Goal: Transaction & Acquisition: Purchase product/service

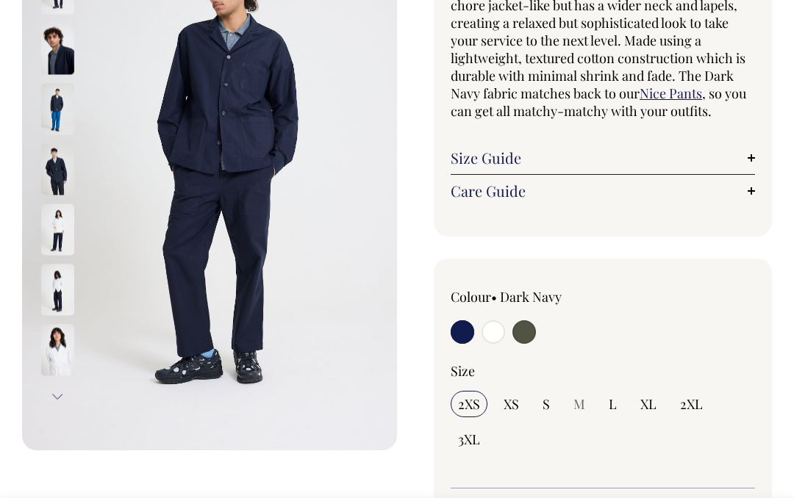
click at [47, 276] on img at bounding box center [57, 289] width 33 height 51
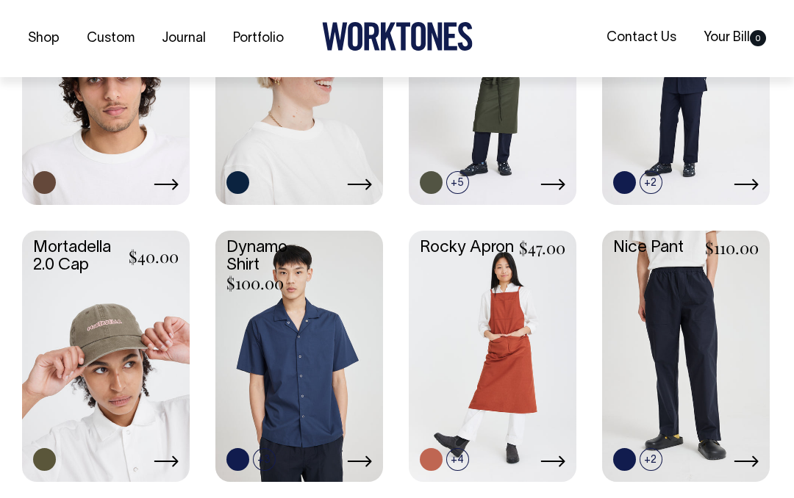
scroll to position [767, 0]
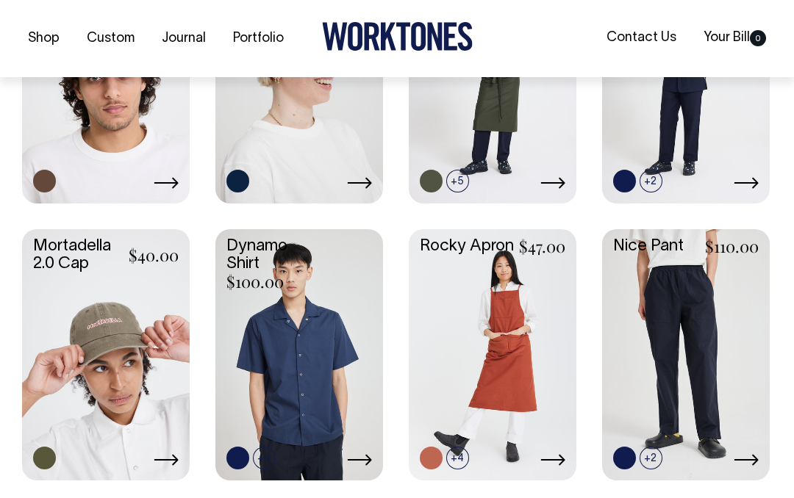
click at [711, 345] on link at bounding box center [686, 353] width 168 height 248
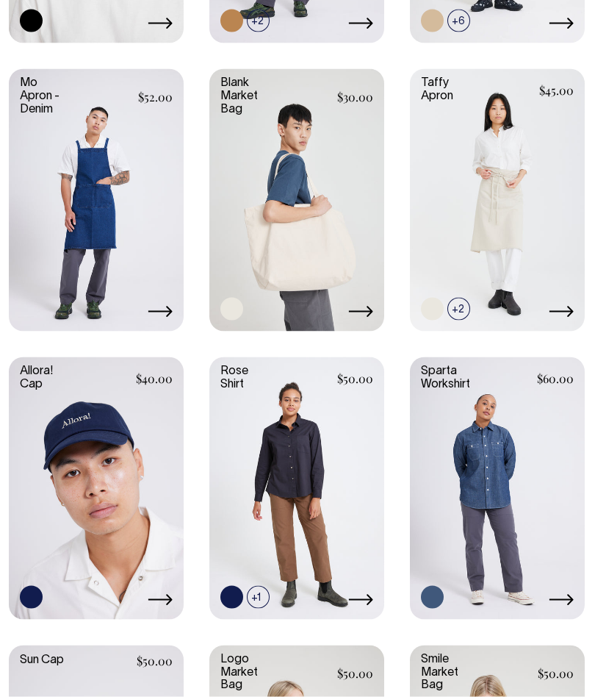
scroll to position [1609, 0]
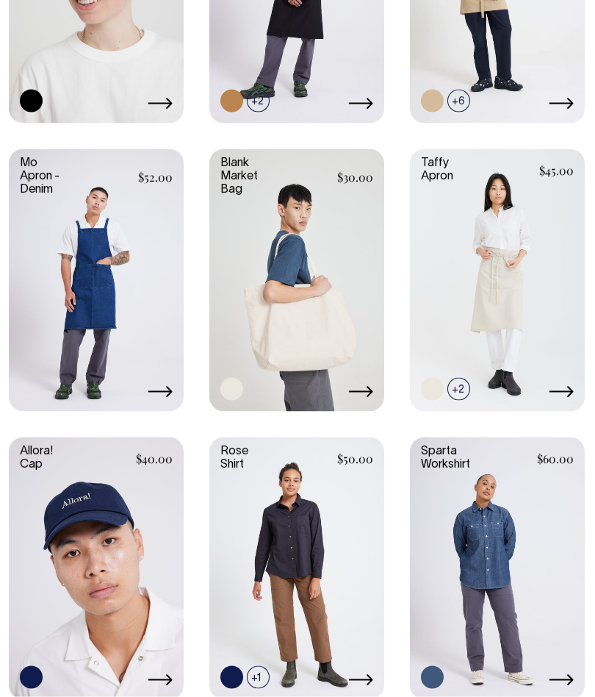
click at [543, 497] on link at bounding box center [497, 566] width 175 height 259
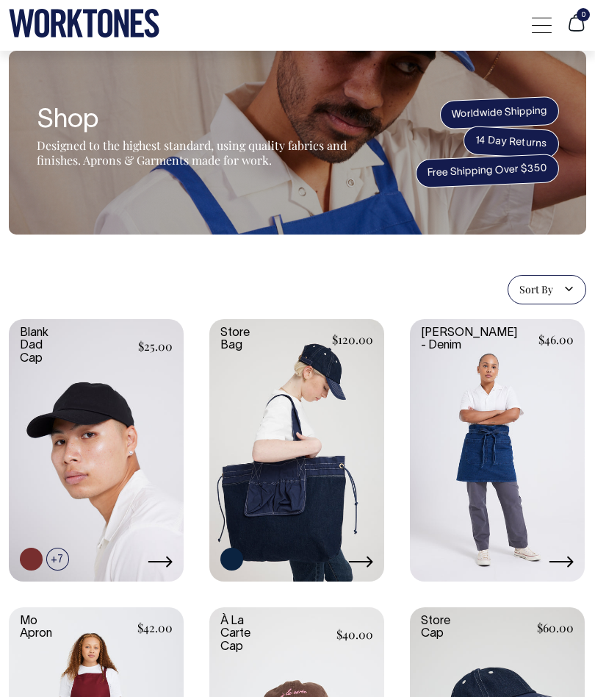
scroll to position [1610, 0]
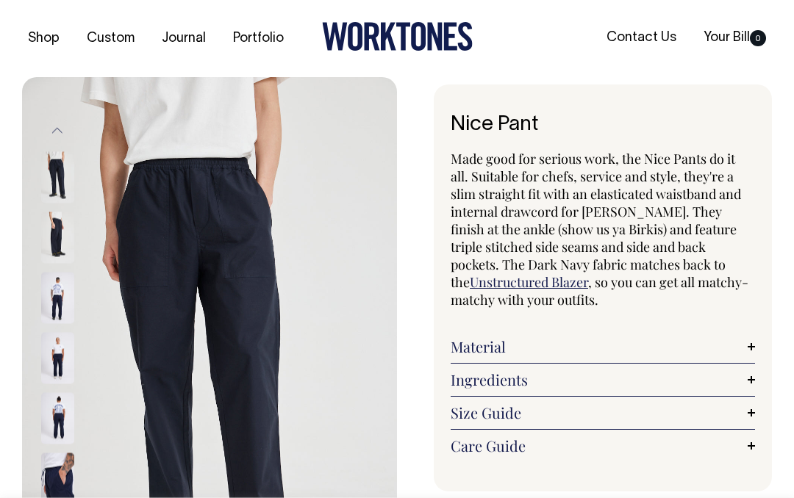
click at [125, 233] on img at bounding box center [209, 358] width 375 height 562
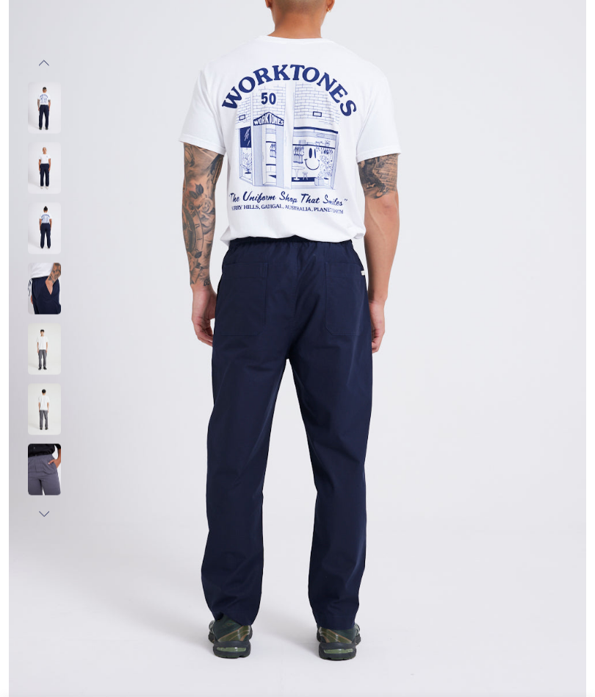
scroll to position [194, 0]
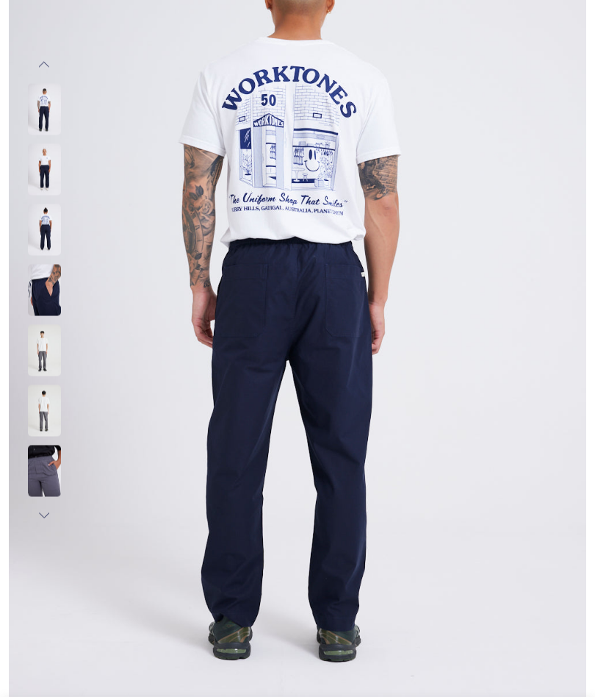
click at [35, 223] on img at bounding box center [44, 229] width 33 height 51
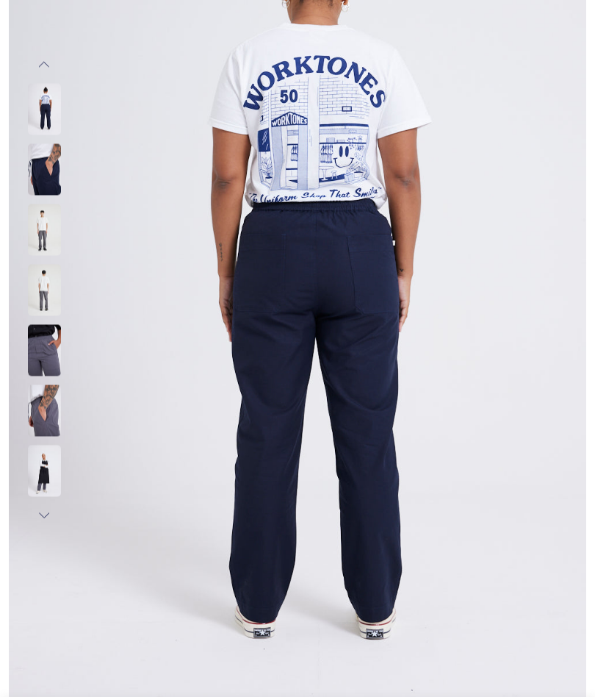
click at [35, 174] on img at bounding box center [44, 168] width 33 height 51
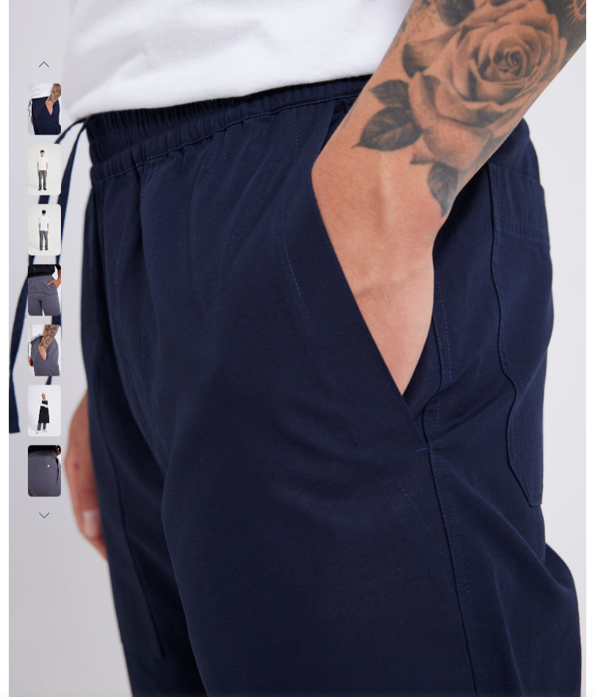
click at [39, 172] on img at bounding box center [44, 168] width 33 height 51
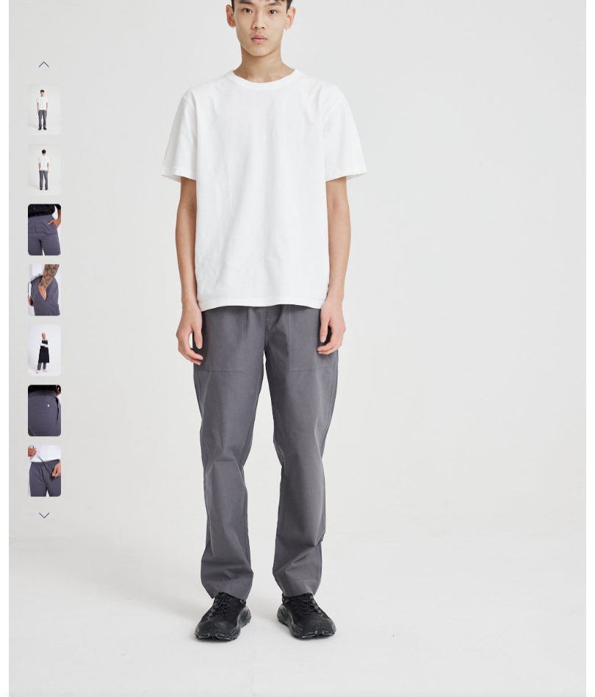
click at [35, 176] on img at bounding box center [44, 168] width 33 height 51
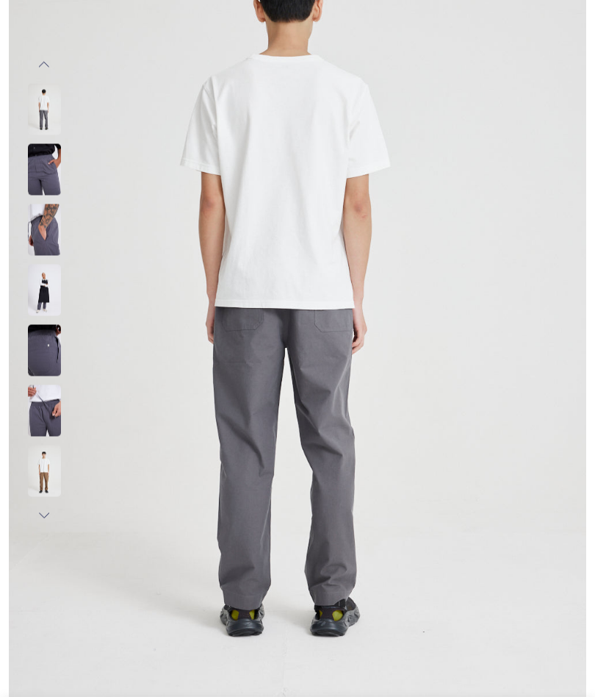
click at [40, 179] on img at bounding box center [44, 168] width 33 height 51
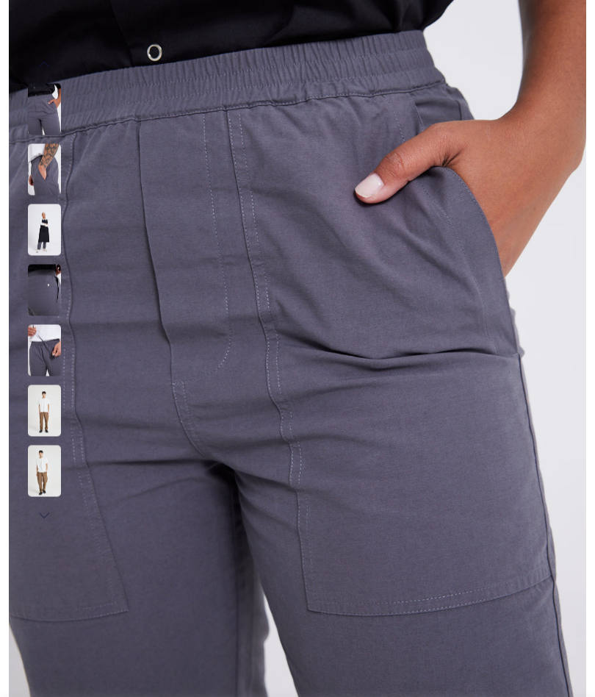
click at [43, 350] on img at bounding box center [44, 349] width 33 height 51
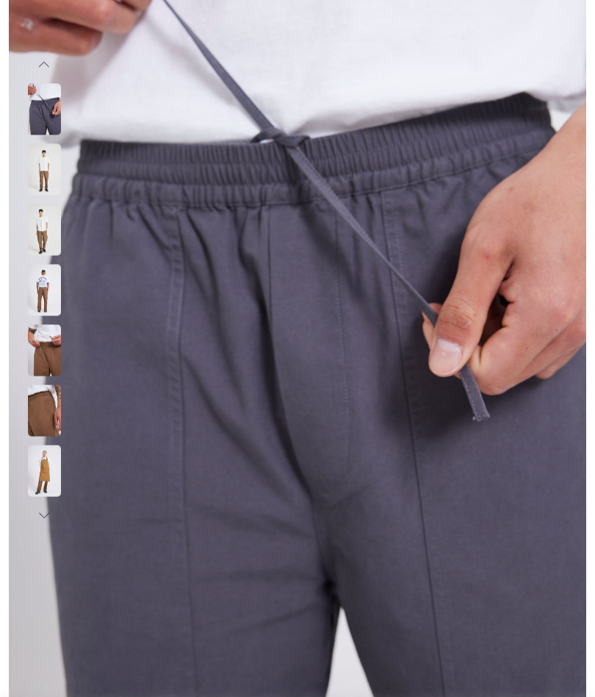
click at [39, 349] on img at bounding box center [44, 349] width 33 height 51
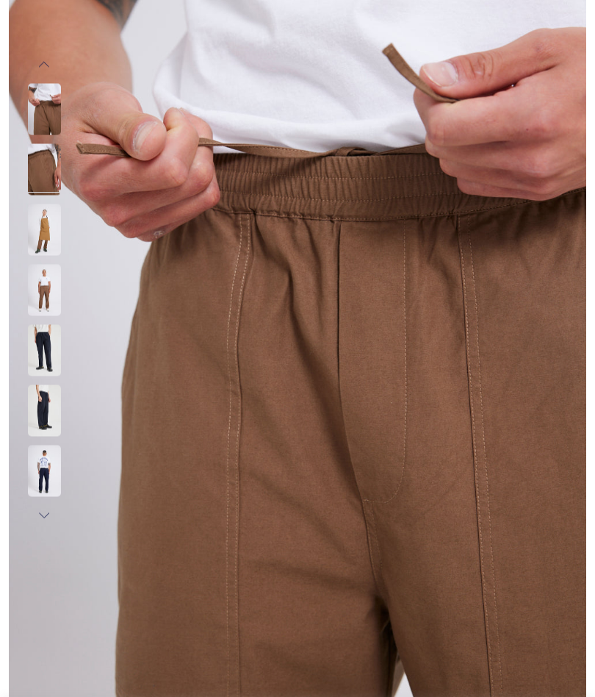
click at [42, 343] on img at bounding box center [44, 349] width 33 height 51
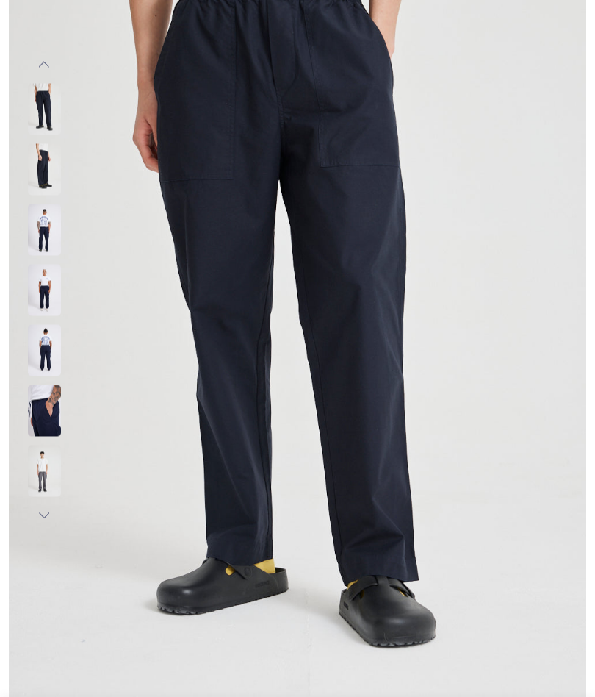
click at [39, 350] on img at bounding box center [44, 349] width 33 height 51
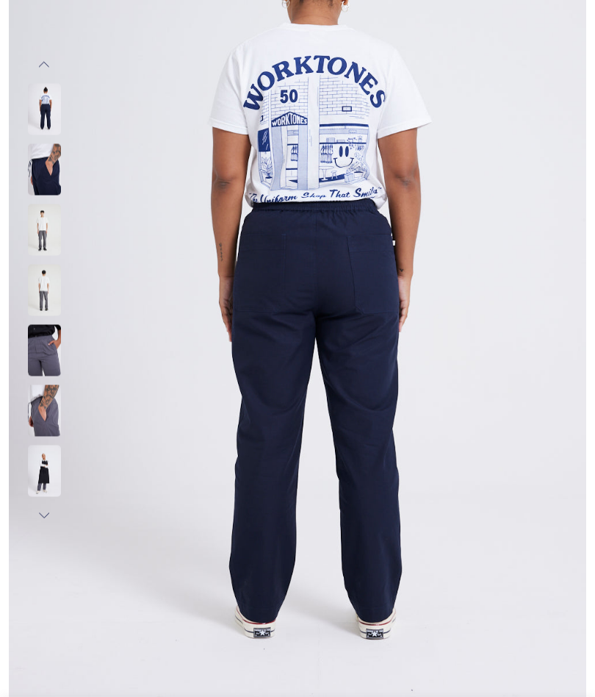
click at [45, 414] on img at bounding box center [44, 409] width 33 height 51
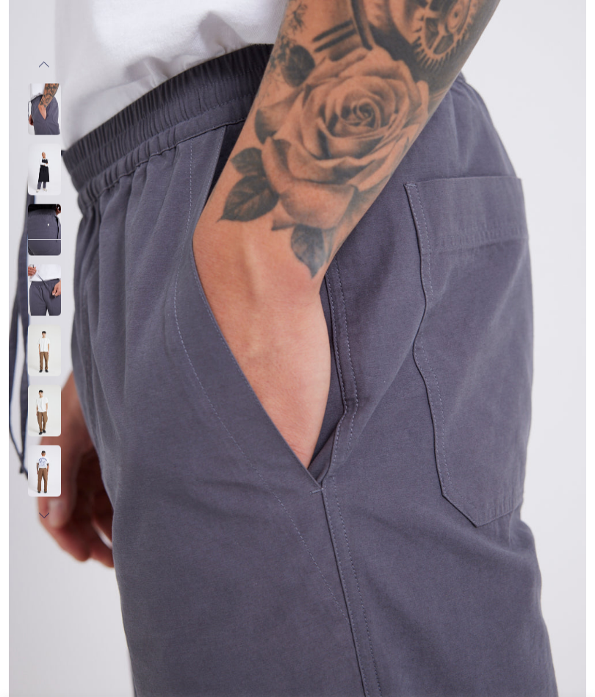
click at [38, 461] on img at bounding box center [44, 470] width 33 height 51
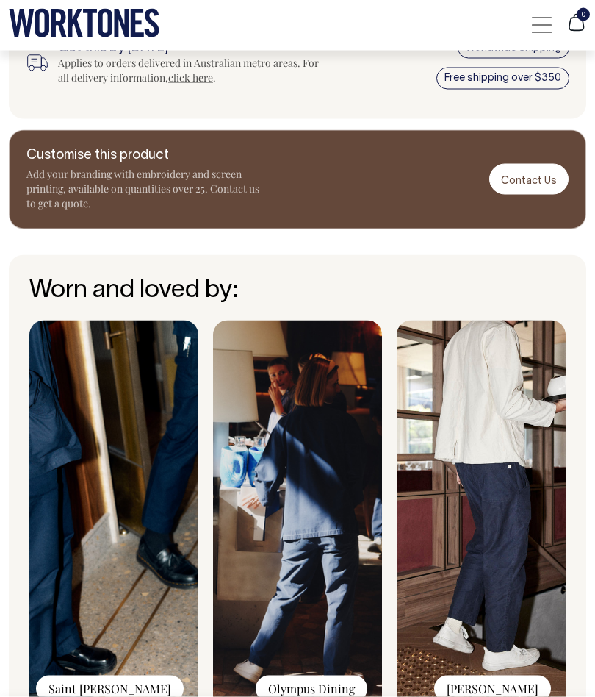
scroll to position [1599, 0]
click at [522, 497] on img at bounding box center [481, 516] width 169 height 393
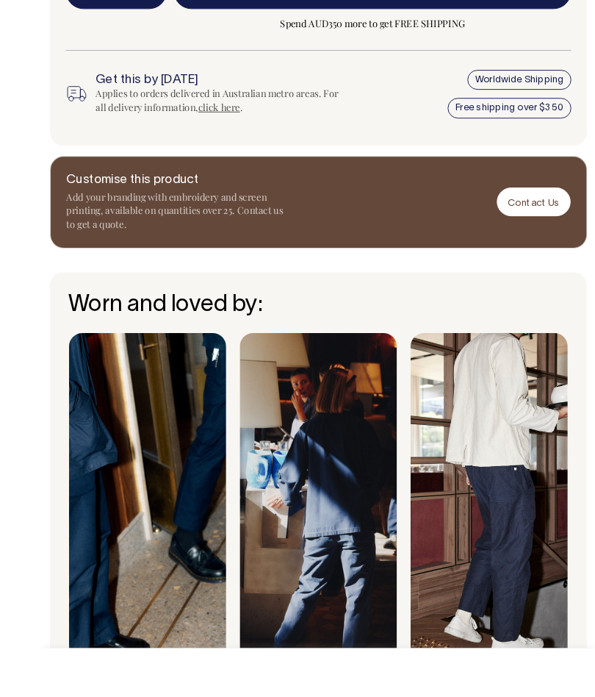
scroll to position [1555, 0]
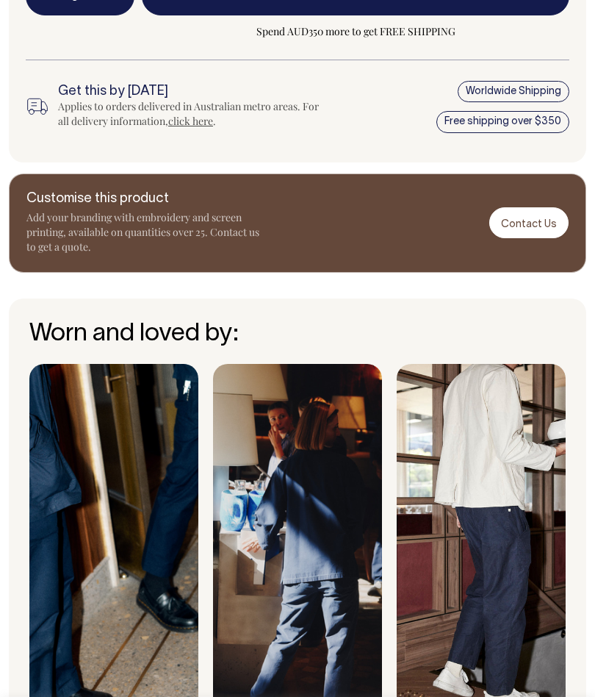
click at [522, 497] on img at bounding box center [481, 560] width 169 height 393
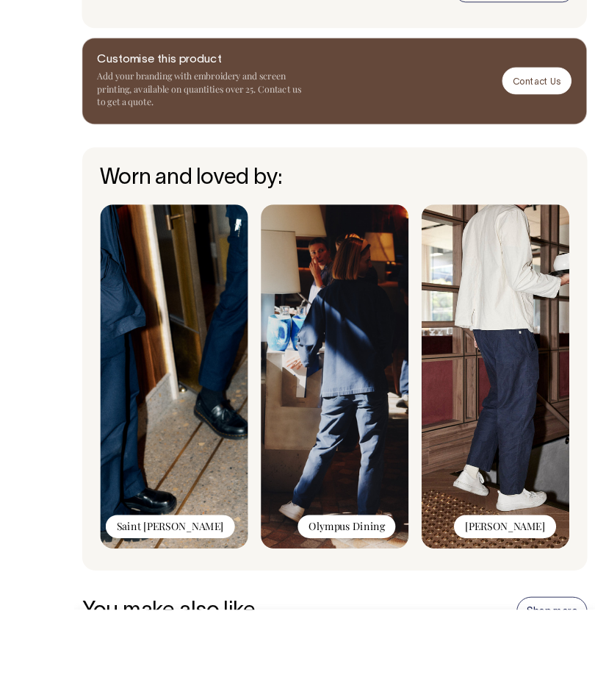
scroll to position [1767, 0]
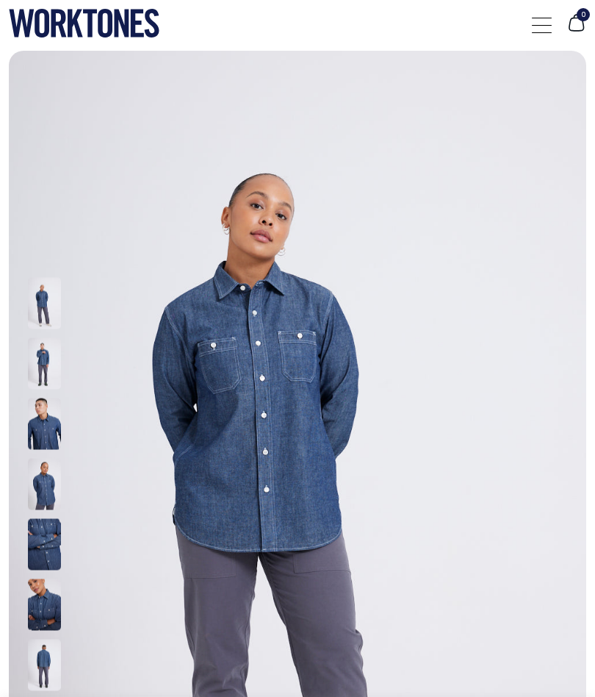
click at [40, 541] on img at bounding box center [44, 543] width 33 height 51
